Goal: Task Accomplishment & Management: Manage account settings

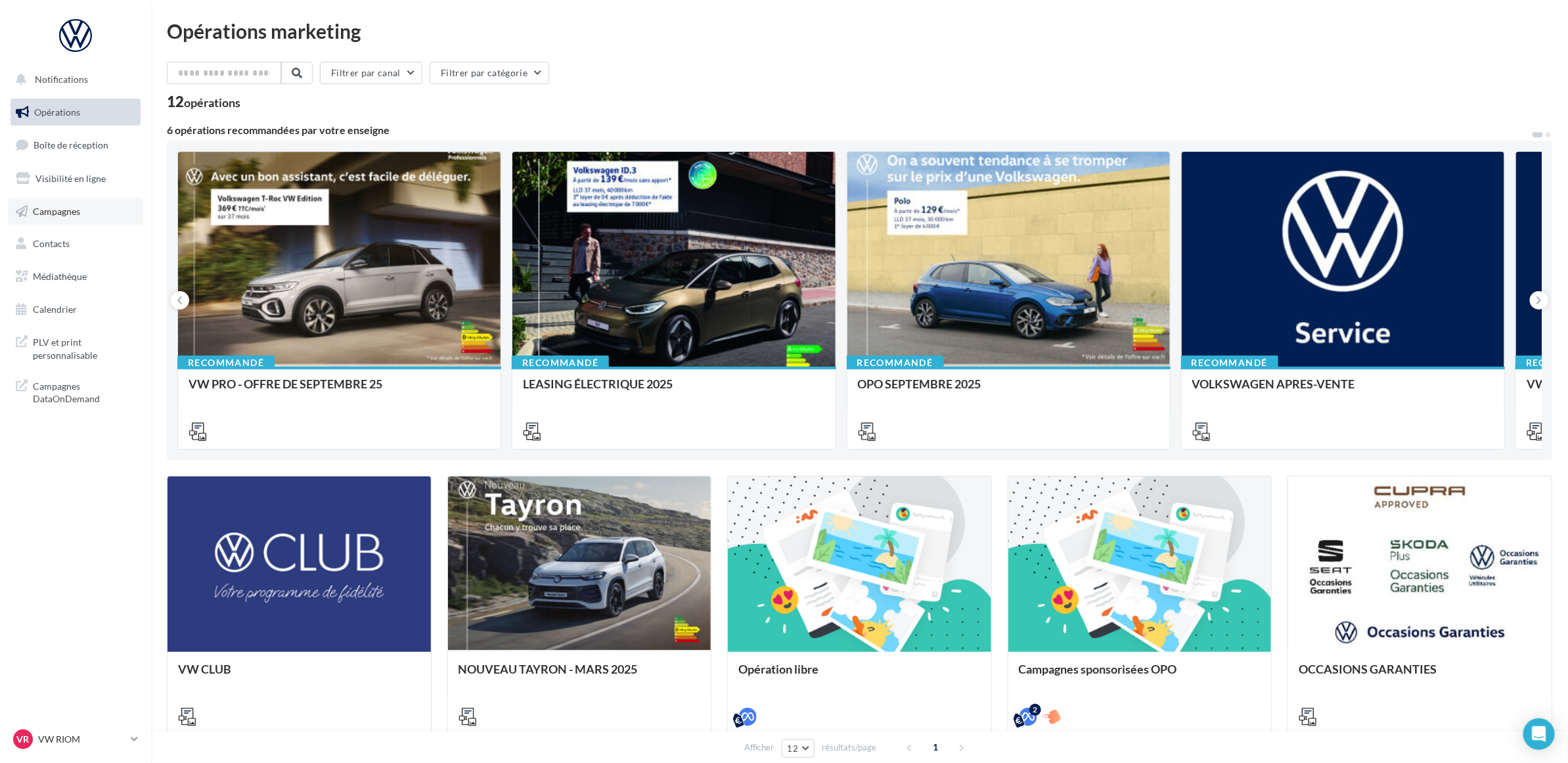
drag, startPoint x: 63, startPoint y: 177, endPoint x: 63, endPoint y: 198, distance: 21.0
click at [63, 177] on span "Visibilité en ligne" at bounding box center [70, 178] width 70 height 11
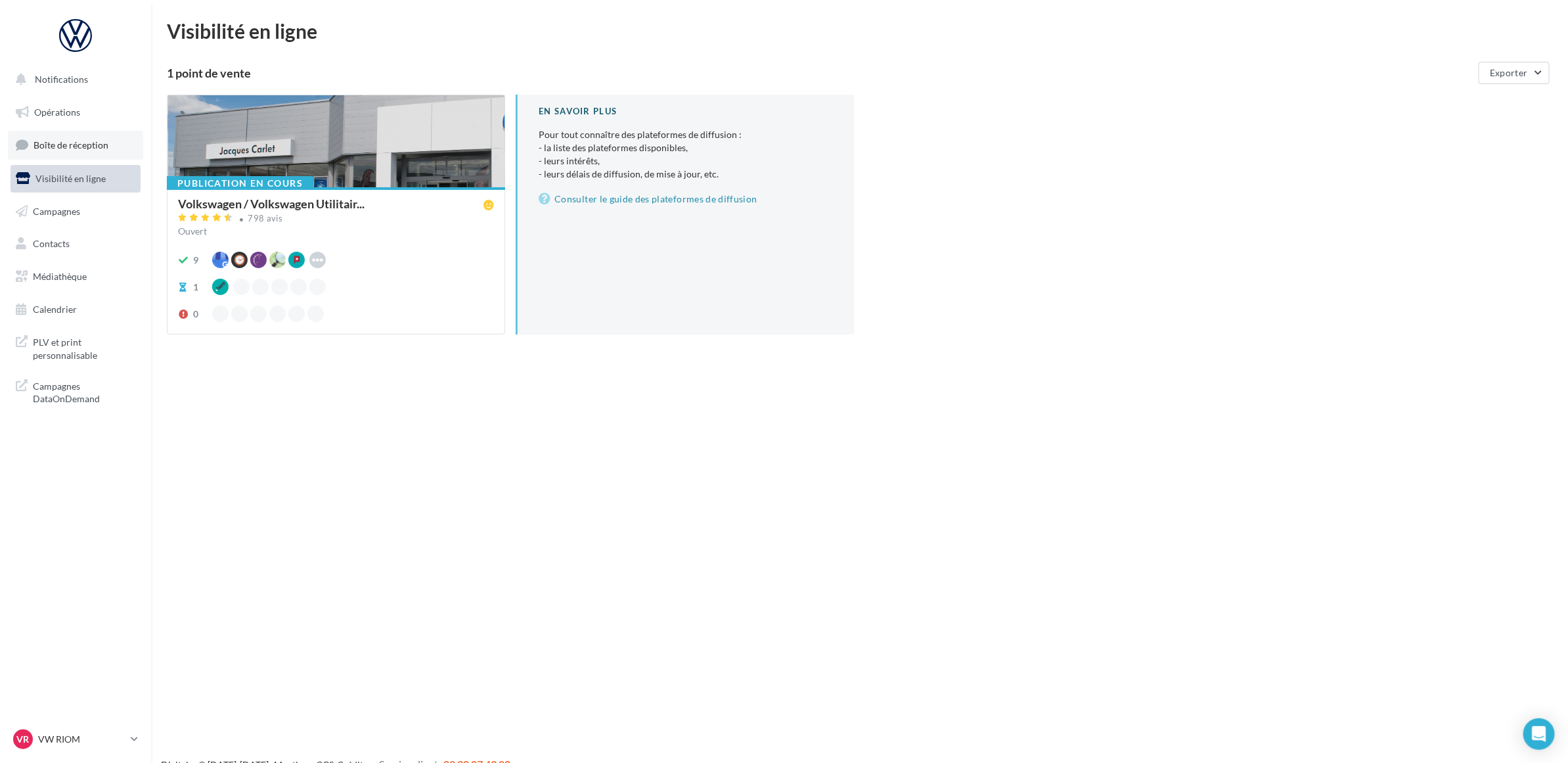
click at [95, 143] on span "Boîte de réception" at bounding box center [71, 144] width 75 height 11
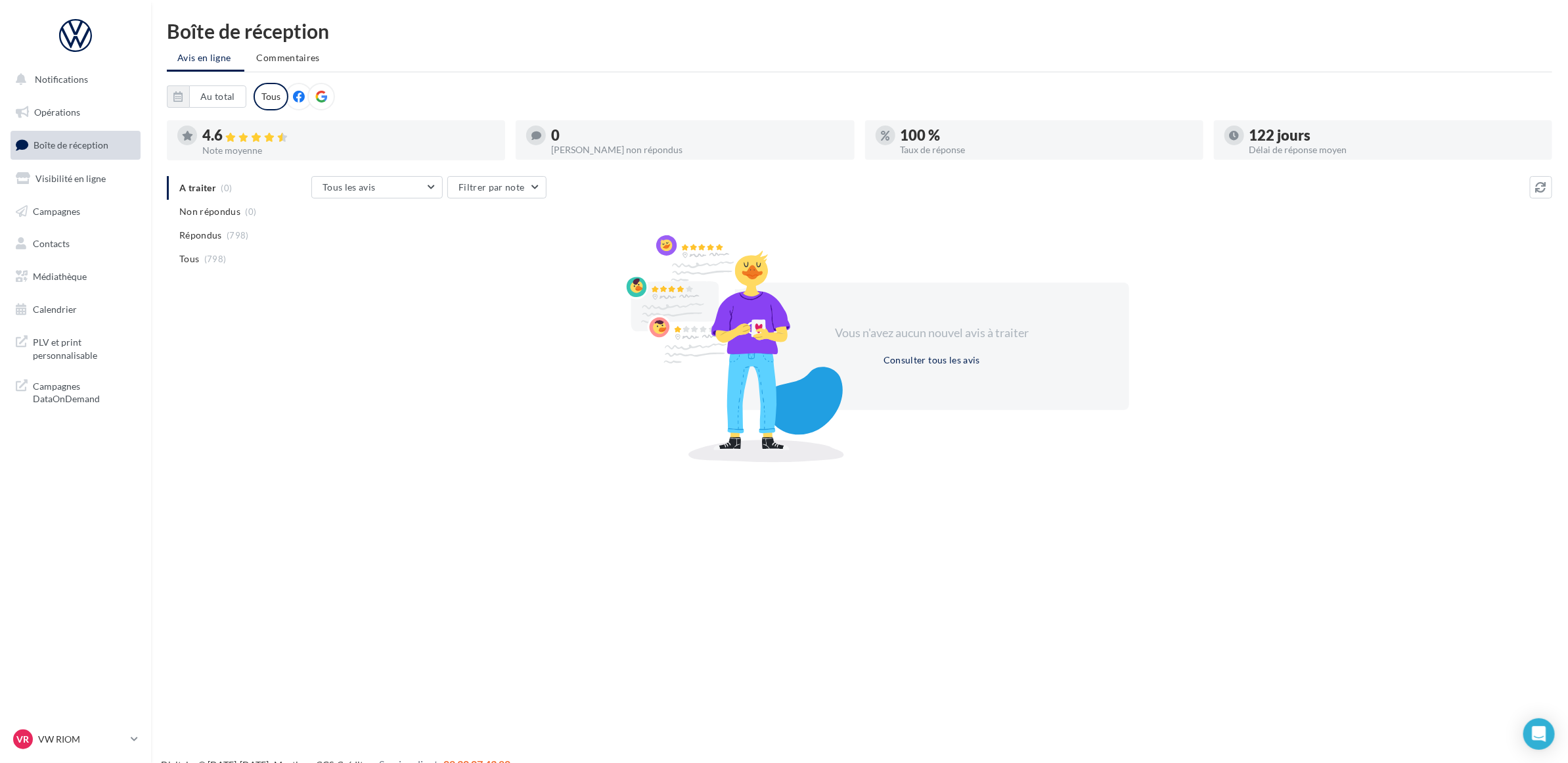
click at [203, 357] on div "A traiter (0) Non répondus (0) Répondus (798) Tous (798) Tous les avis Tous les…" at bounding box center [859, 317] width 1385 height 281
click at [68, 614] on nav "Notifications Opérations Boîte de réception Visibilité en ligne Campagnes Conta…" at bounding box center [76, 382] width 151 height 763
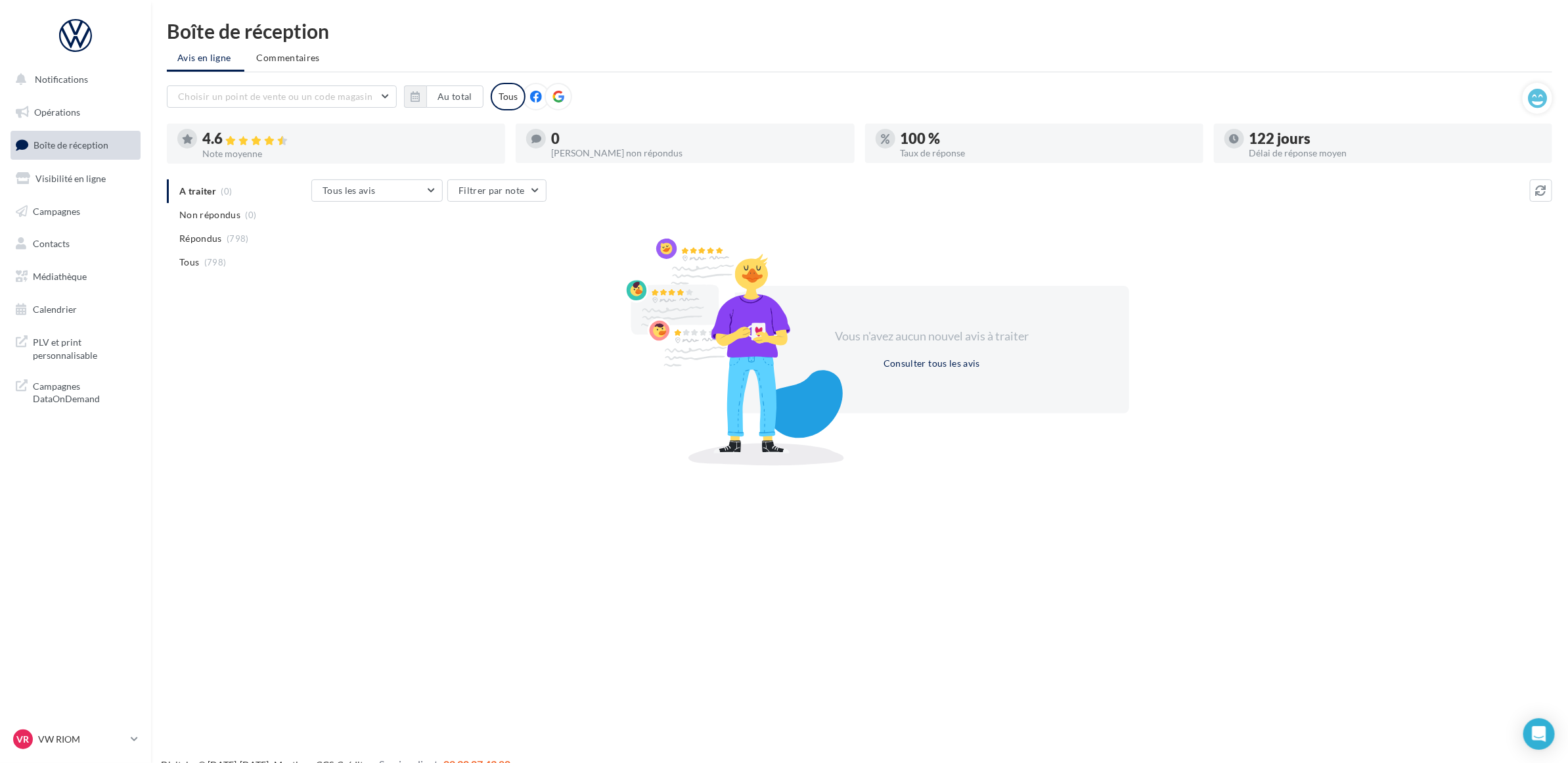
click at [378, 395] on div "Vous n'avez aucun nouvel avis à traiter Consulter tous les avis" at bounding box center [931, 349] width 1241 height 211
click at [76, 740] on p "VW RIOM" at bounding box center [81, 739] width 87 height 13
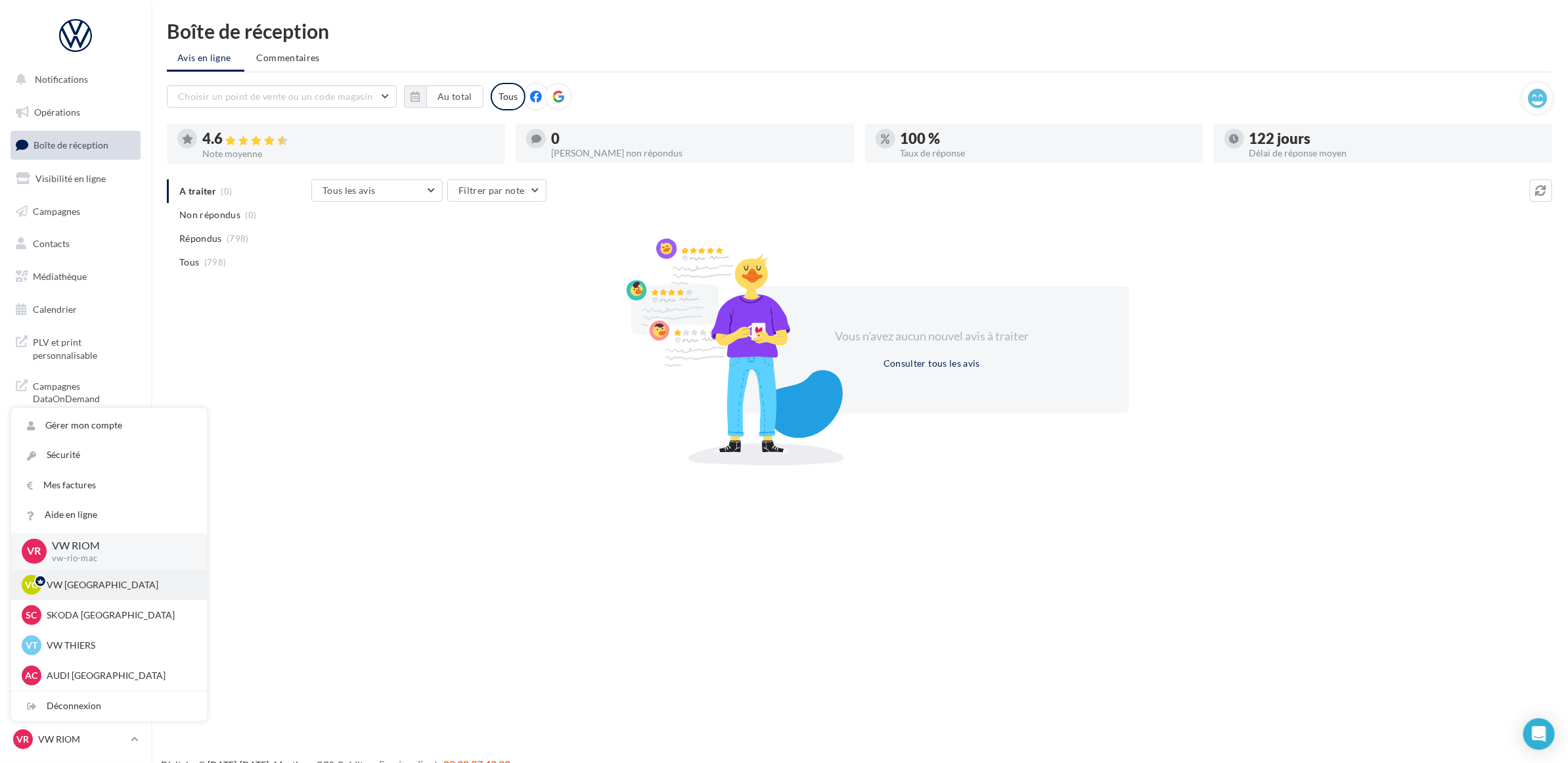
click at [110, 583] on p "VW CLERMONT-FERRAND" at bounding box center [119, 585] width 144 height 13
